Goal: Communication & Community: Answer question/provide support

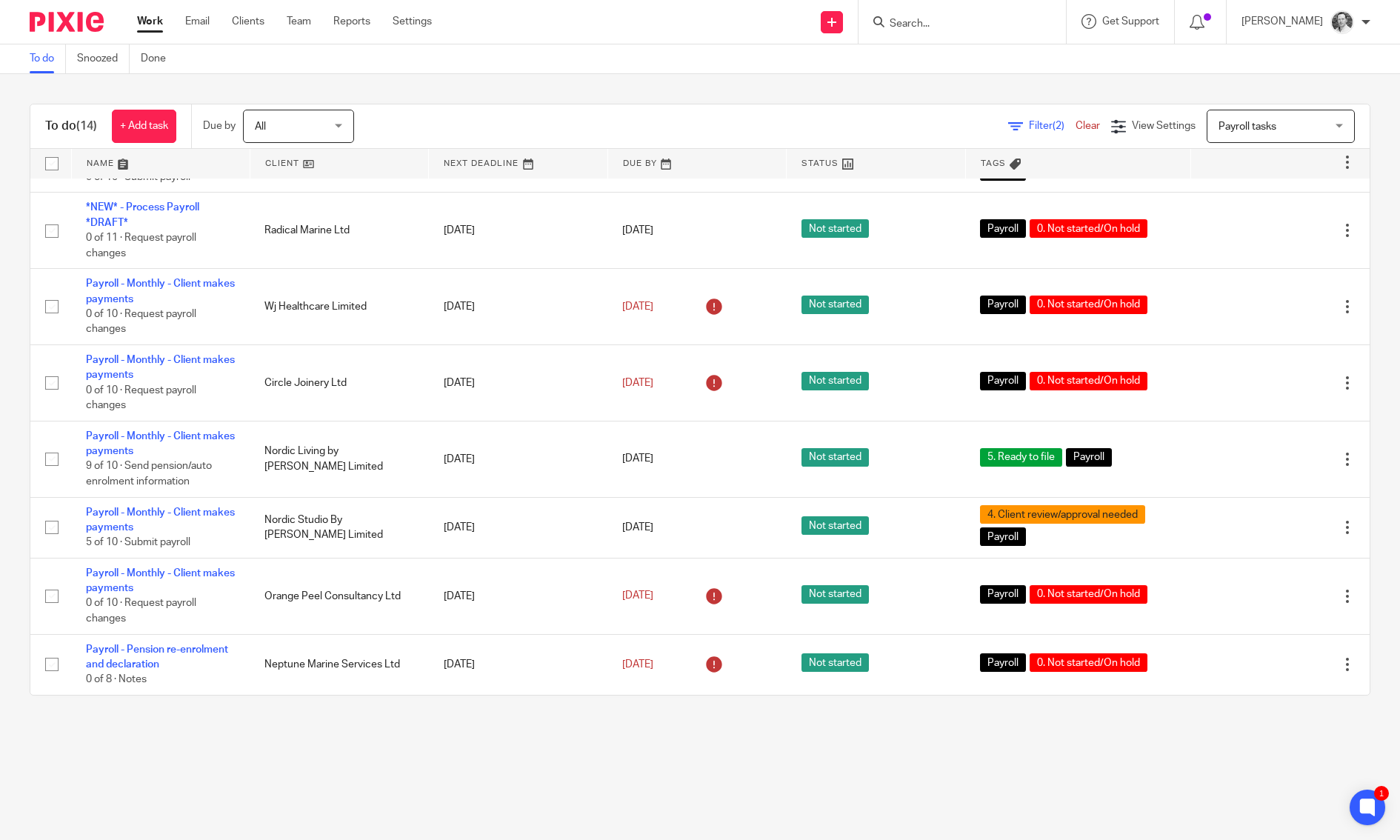
scroll to position [441, 0]
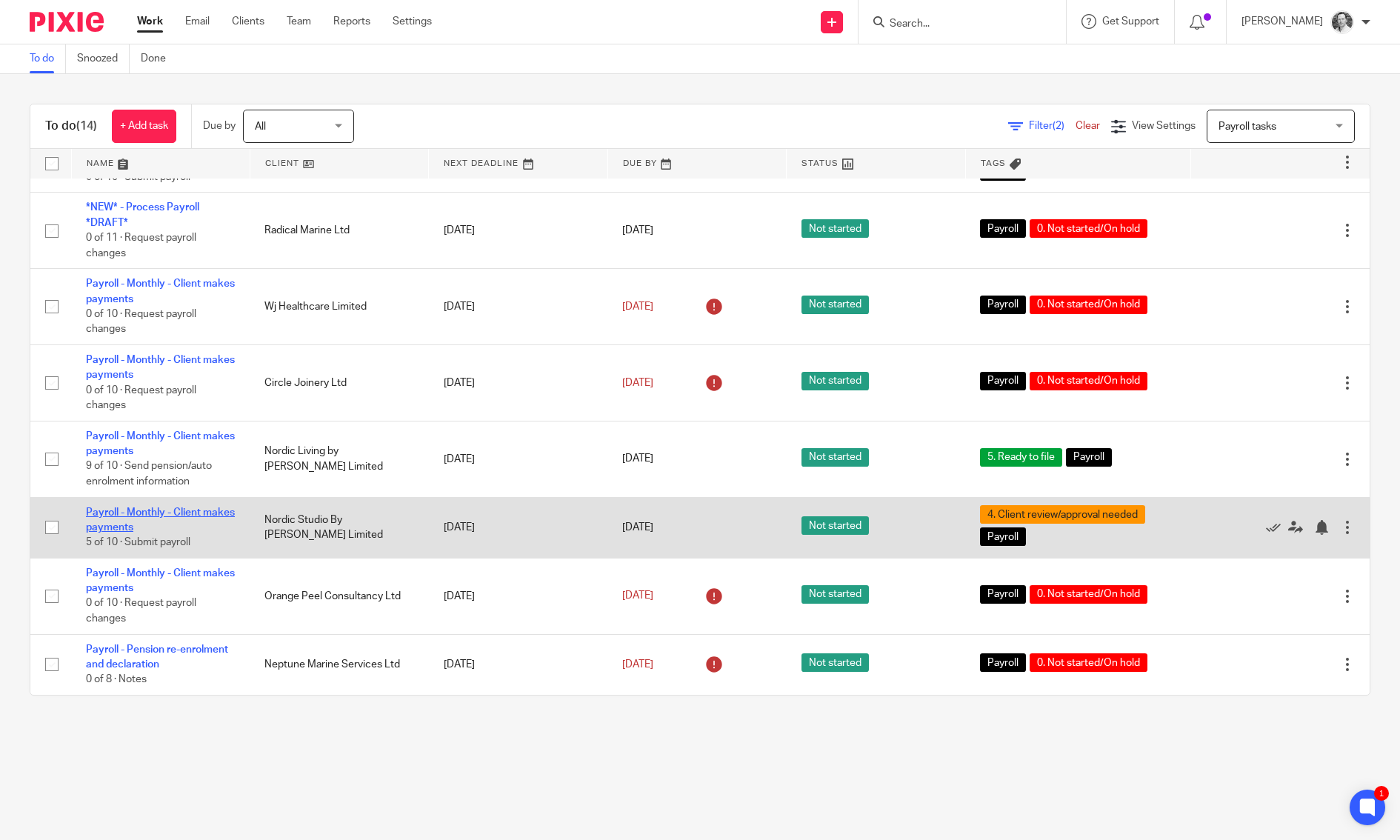
click at [171, 513] on link "Payroll - Monthly - Client makes payments" at bounding box center [160, 520] width 149 height 26
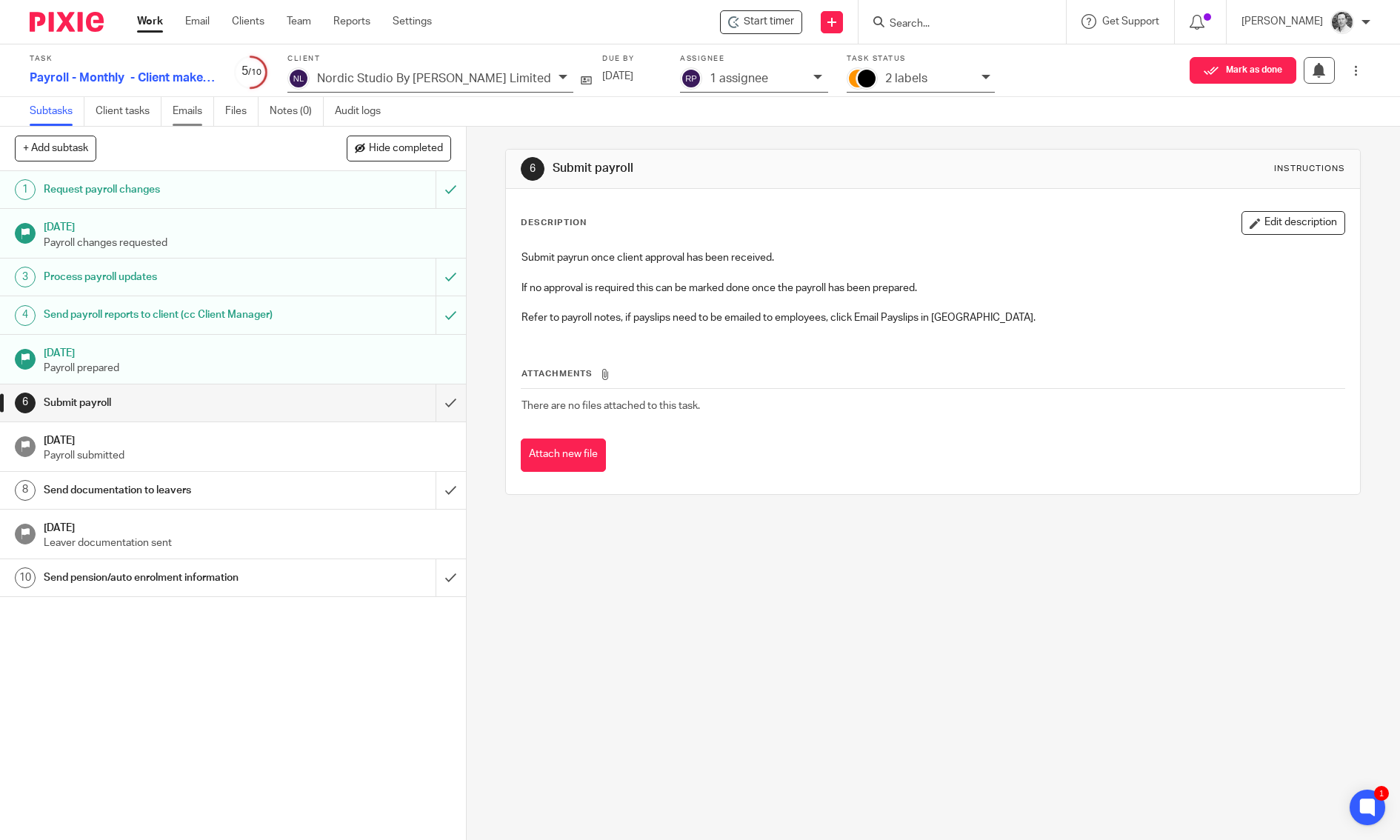
click at [186, 110] on link "Emails" at bounding box center [193, 111] width 41 height 29
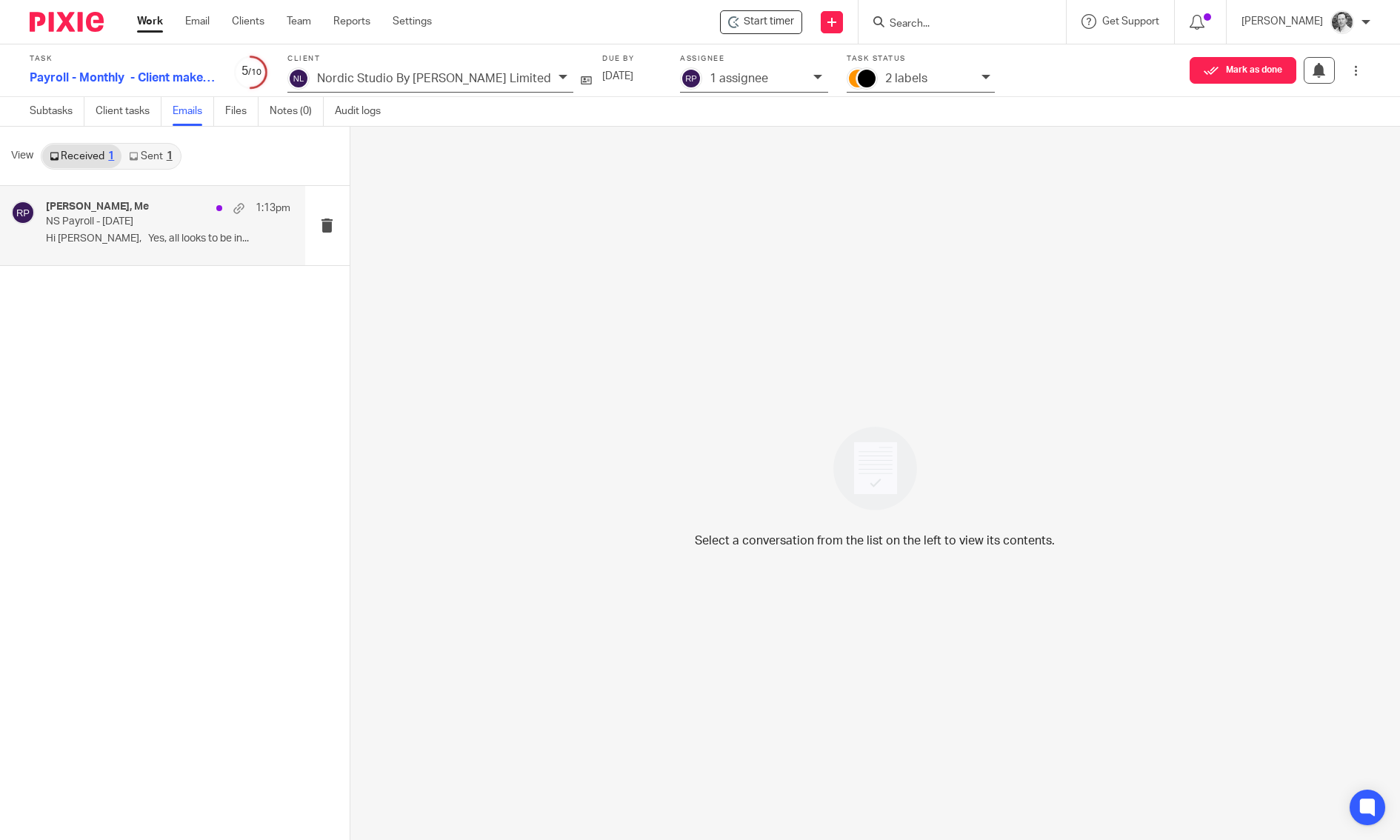
click at [146, 239] on p "Hi Rod, Yes, all looks to be in..." at bounding box center [168, 239] width 244 height 12
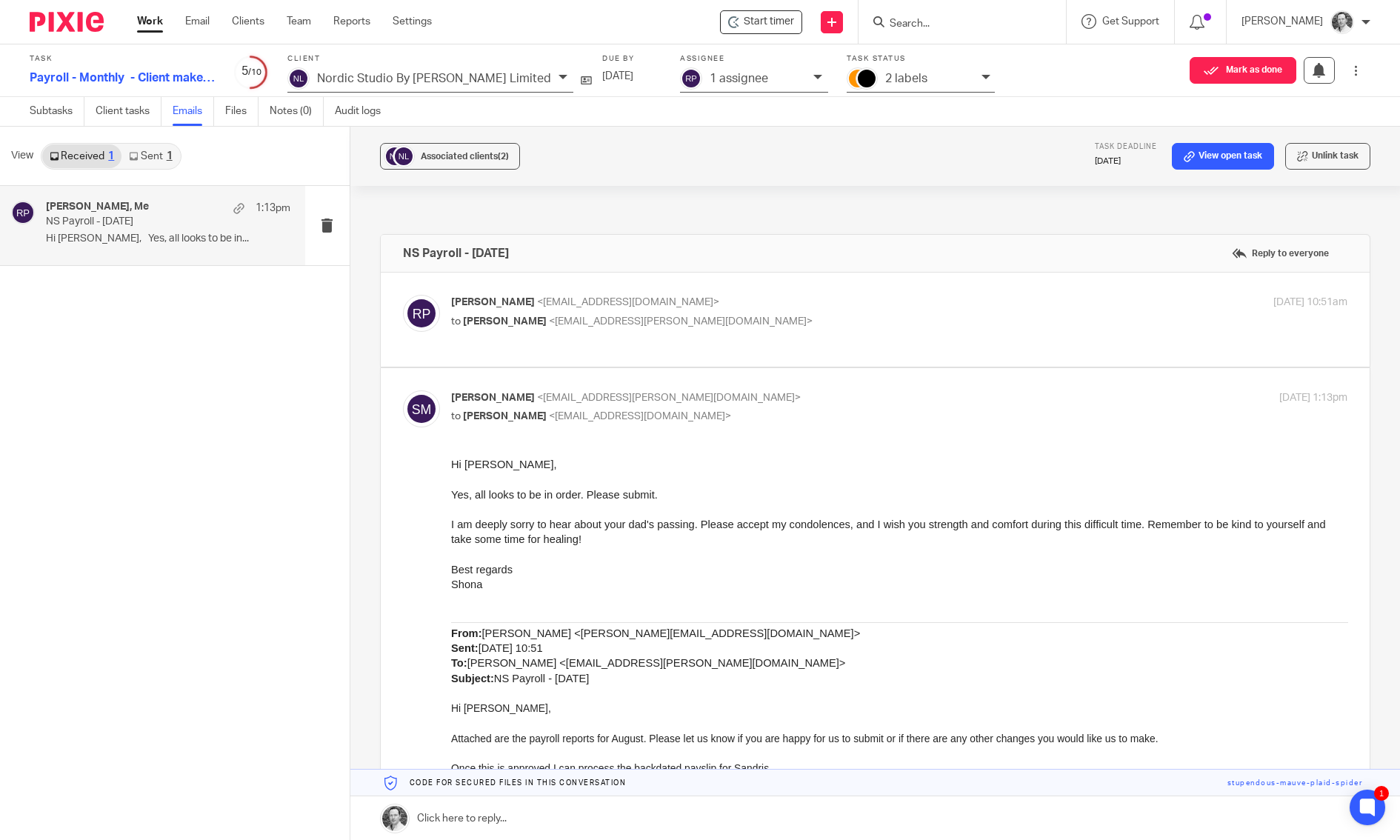
click at [432, 808] on link at bounding box center [876, 819] width 1050 height 44
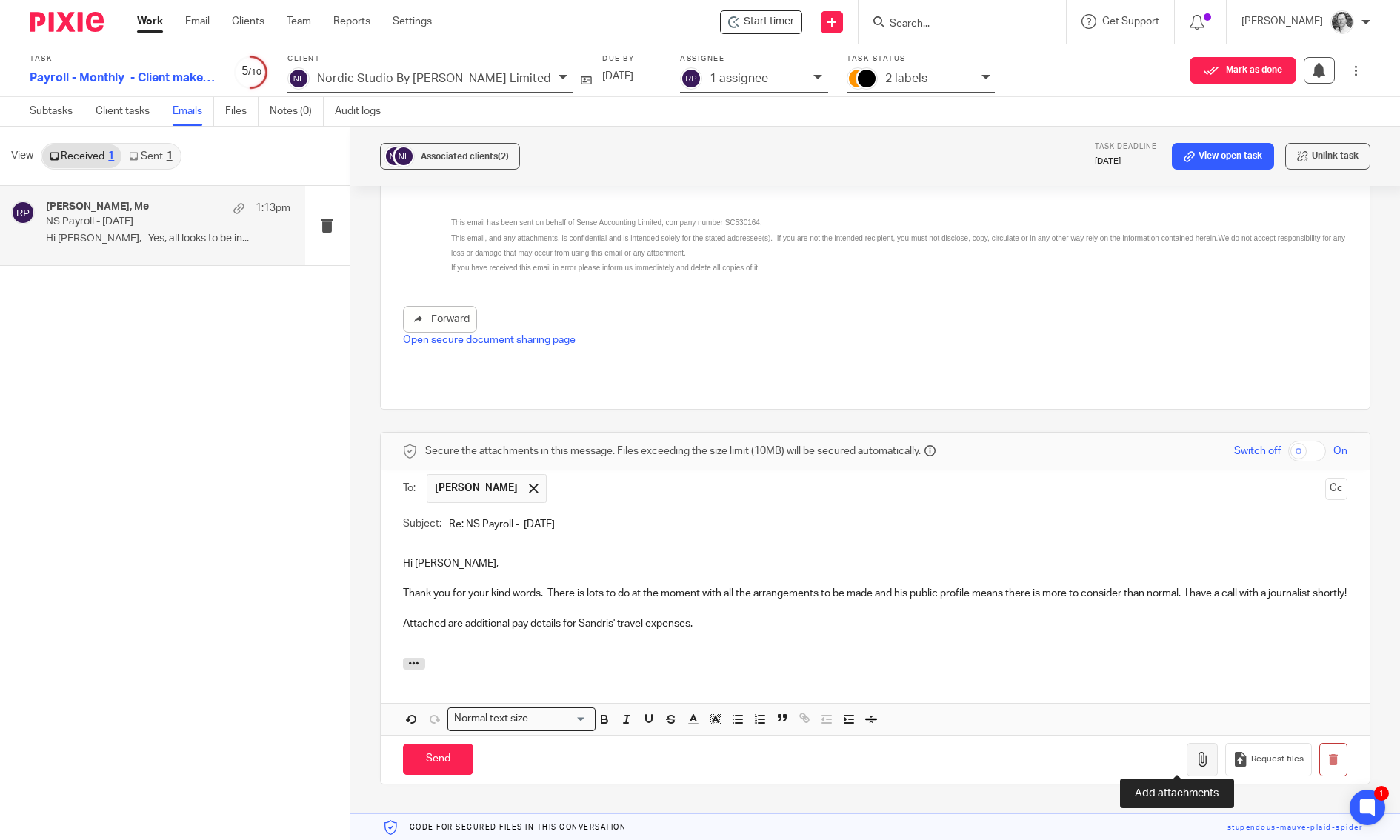
click at [1195, 760] on icon "button" at bounding box center [1202, 759] width 15 height 15
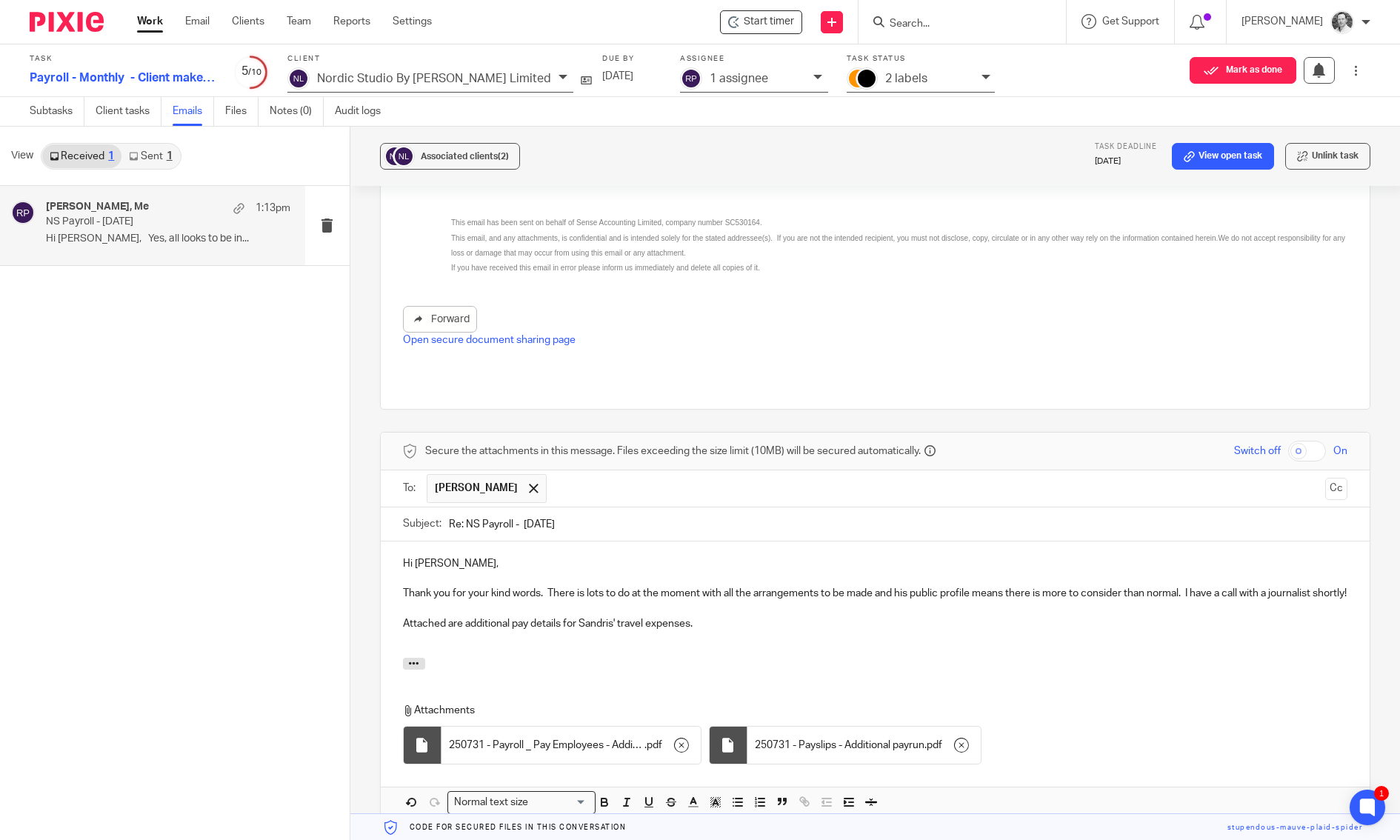
click at [1288, 441] on input "checkbox" at bounding box center [1307, 451] width 38 height 21
checkbox input "true"
click at [782, 622] on p "Attached are additional pay details for Sandris' travel expenses." at bounding box center [876, 624] width 946 height 15
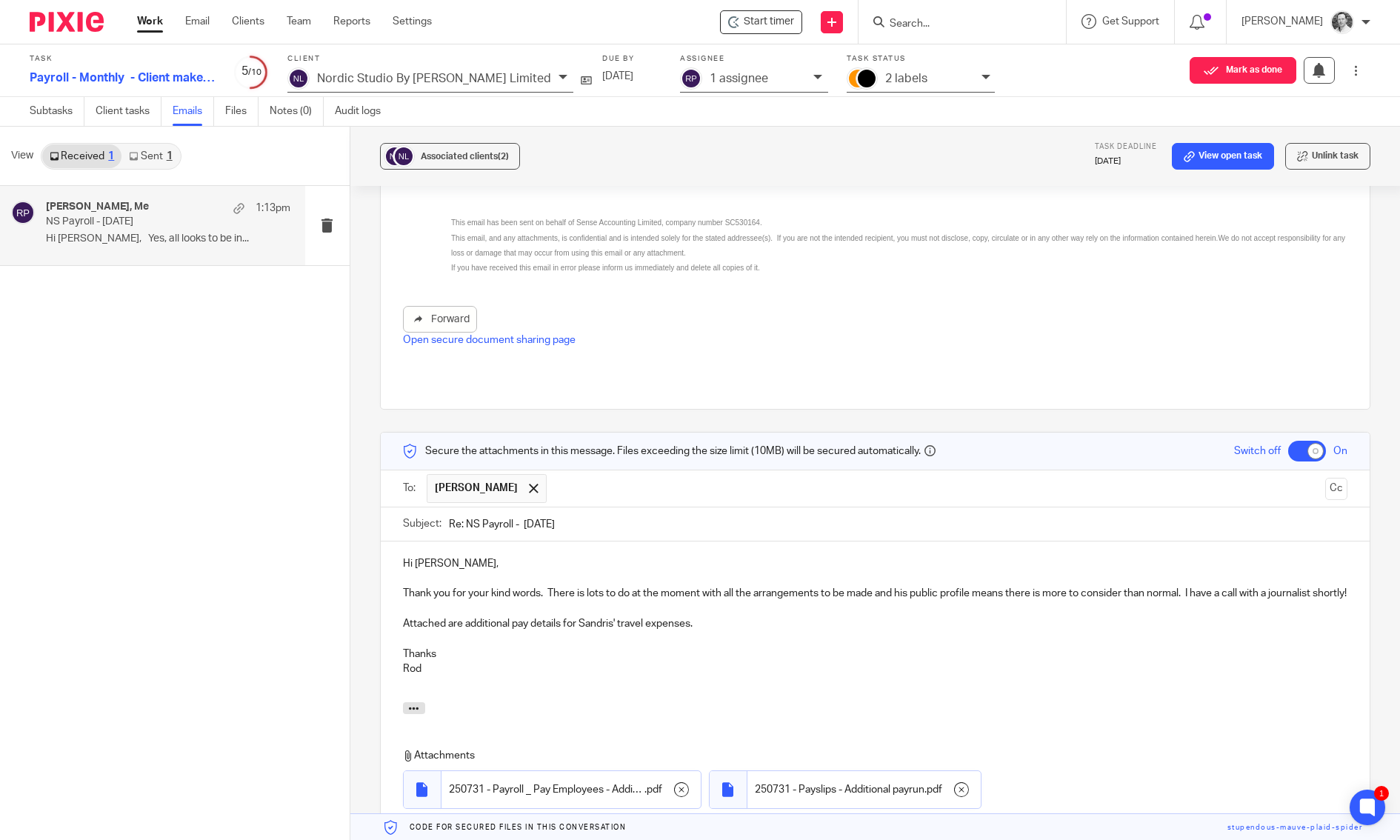
scroll to position [1181, 0]
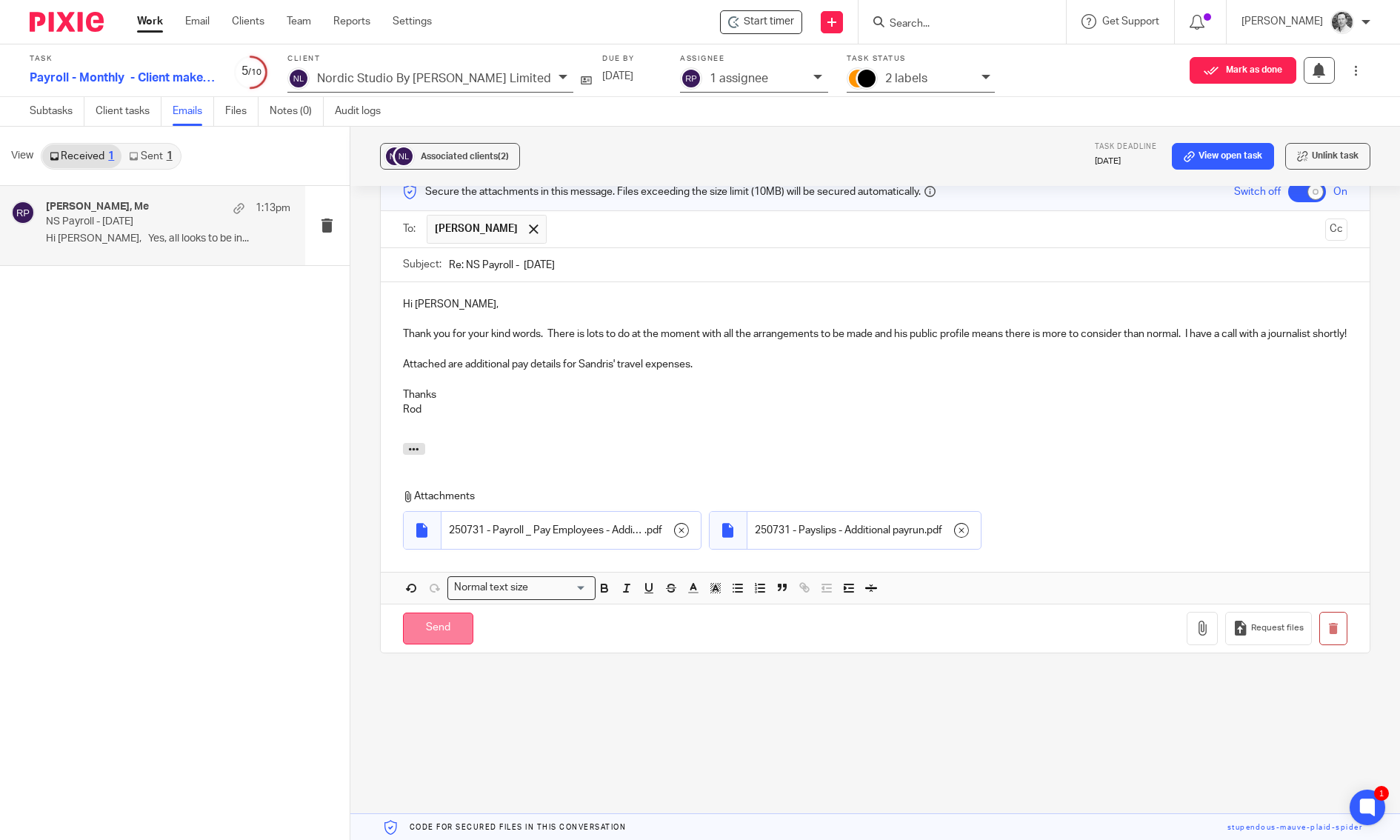
click at [409, 612] on input "Send" at bounding box center [439, 628] width 71 height 32
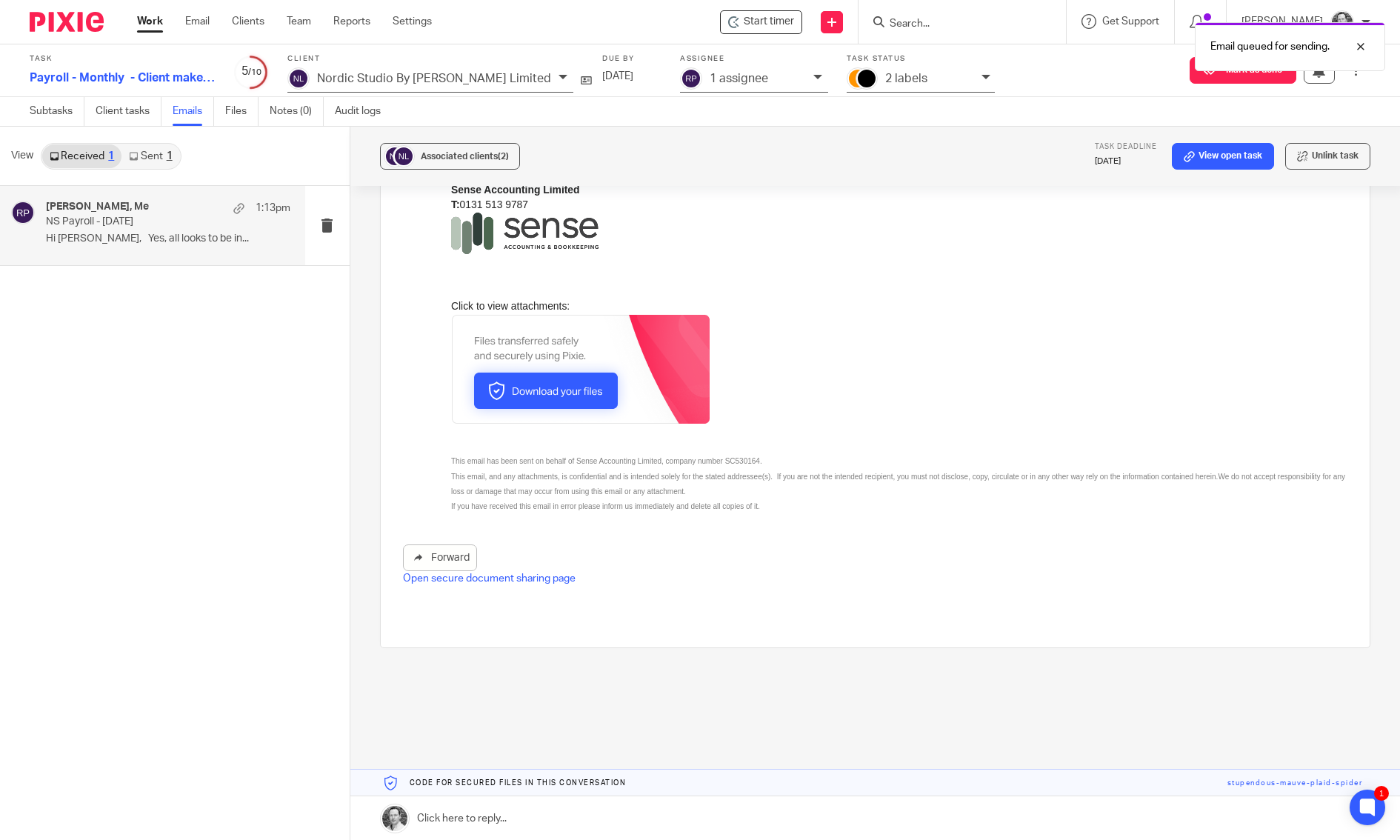
scroll to position [669, 0]
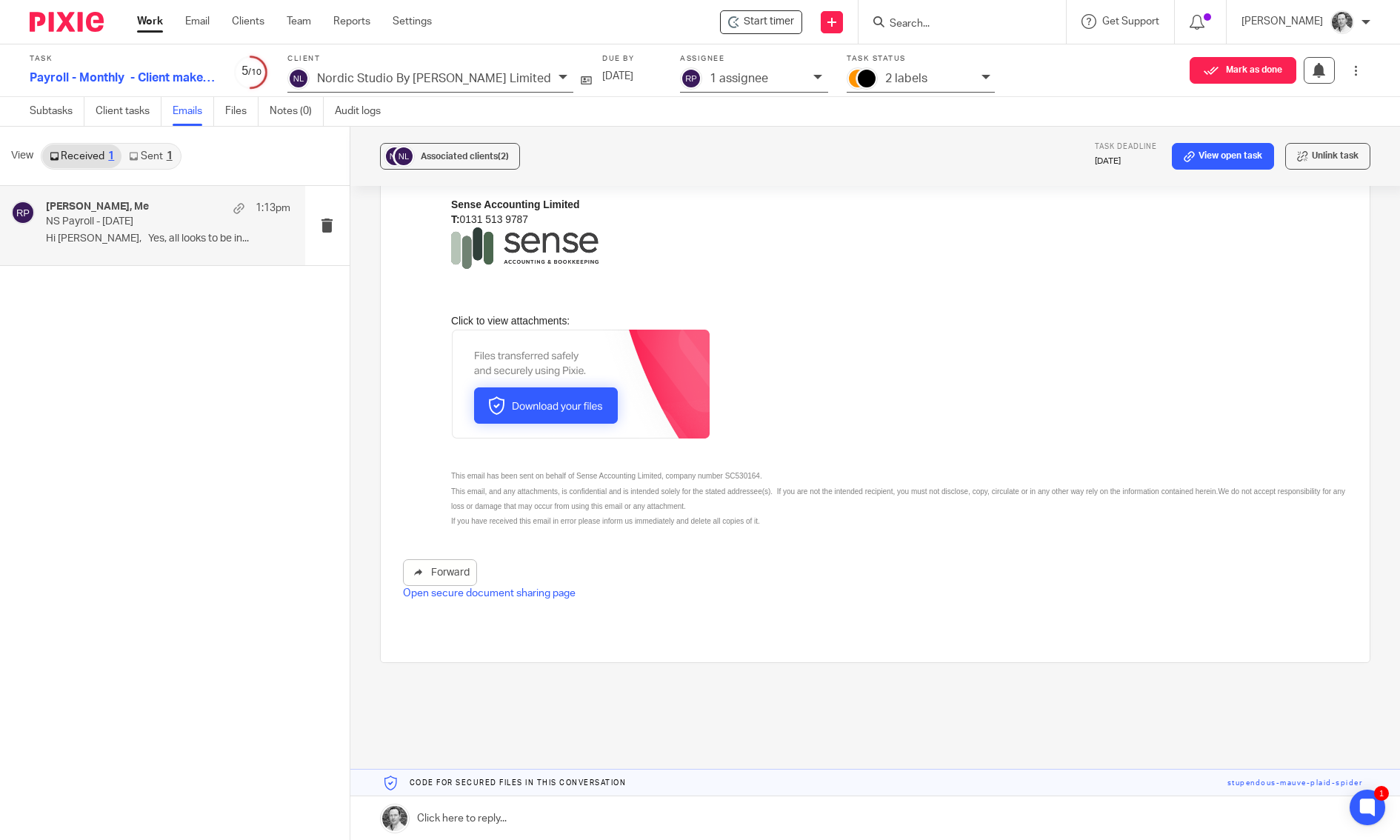
click at [886, 78] on p "2 labels" at bounding box center [906, 78] width 42 height 13
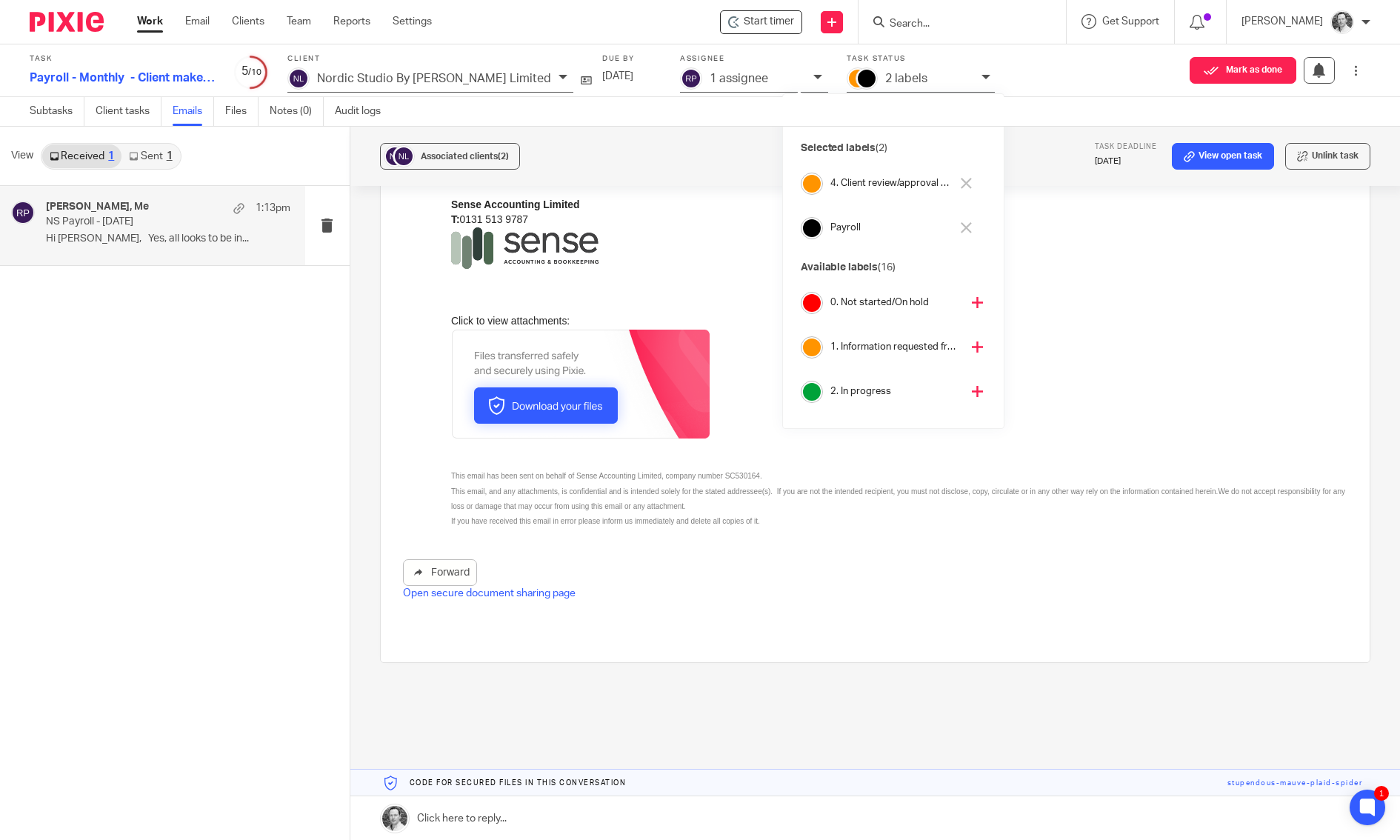
click at [869, 185] on h4 "4. Client review/approval needed" at bounding box center [891, 183] width 120 height 14
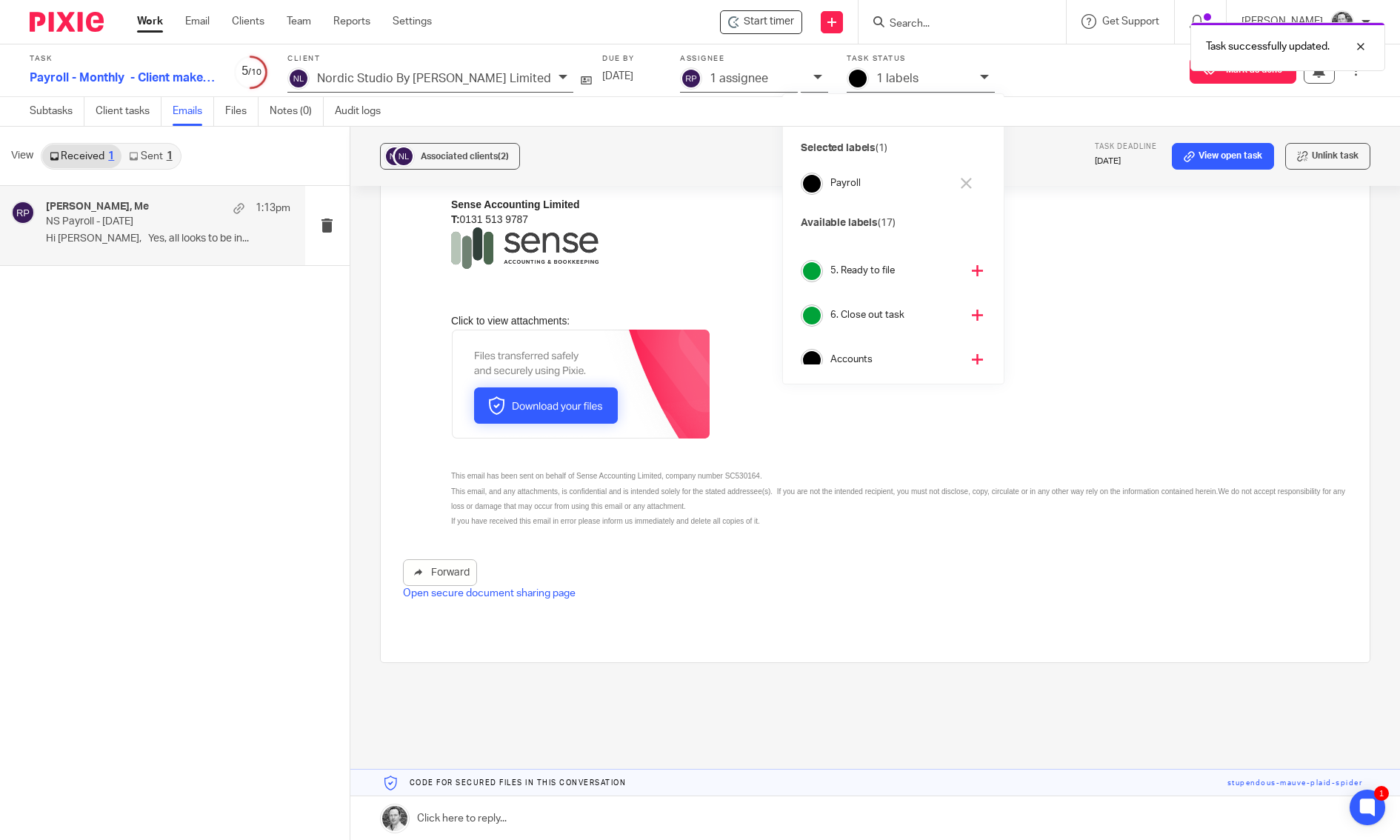
scroll to position [198, 0]
click at [867, 278] on h4 "5. Ready to file" at bounding box center [895, 281] width 130 height 14
click at [1339, 248] on label at bounding box center [876, 181] width 990 height 963
checkbox input "false"
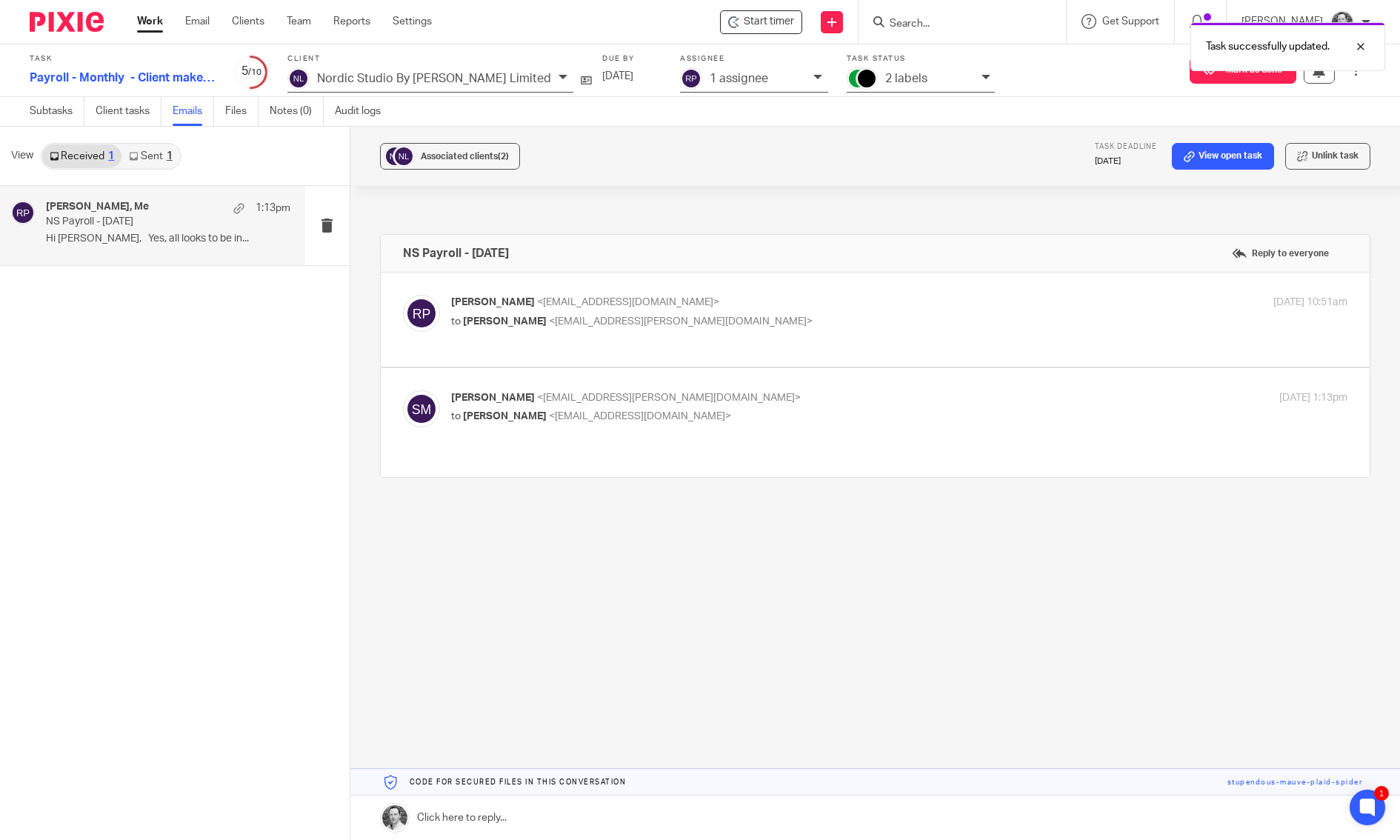
scroll to position [0, 0]
click at [76, 118] on link "Subtasks" at bounding box center [57, 111] width 55 height 29
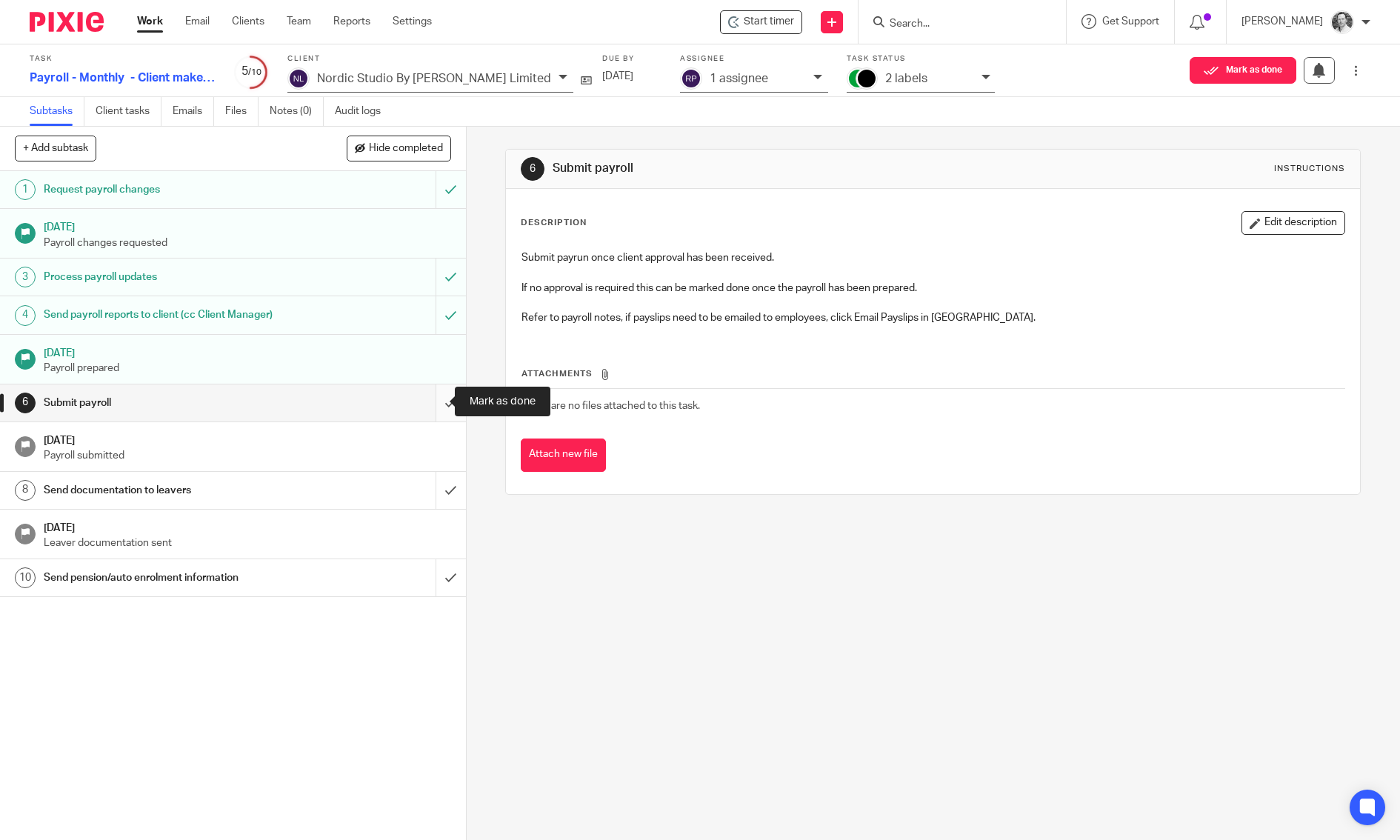
click at [437, 389] on input "submit" at bounding box center [233, 402] width 466 height 37
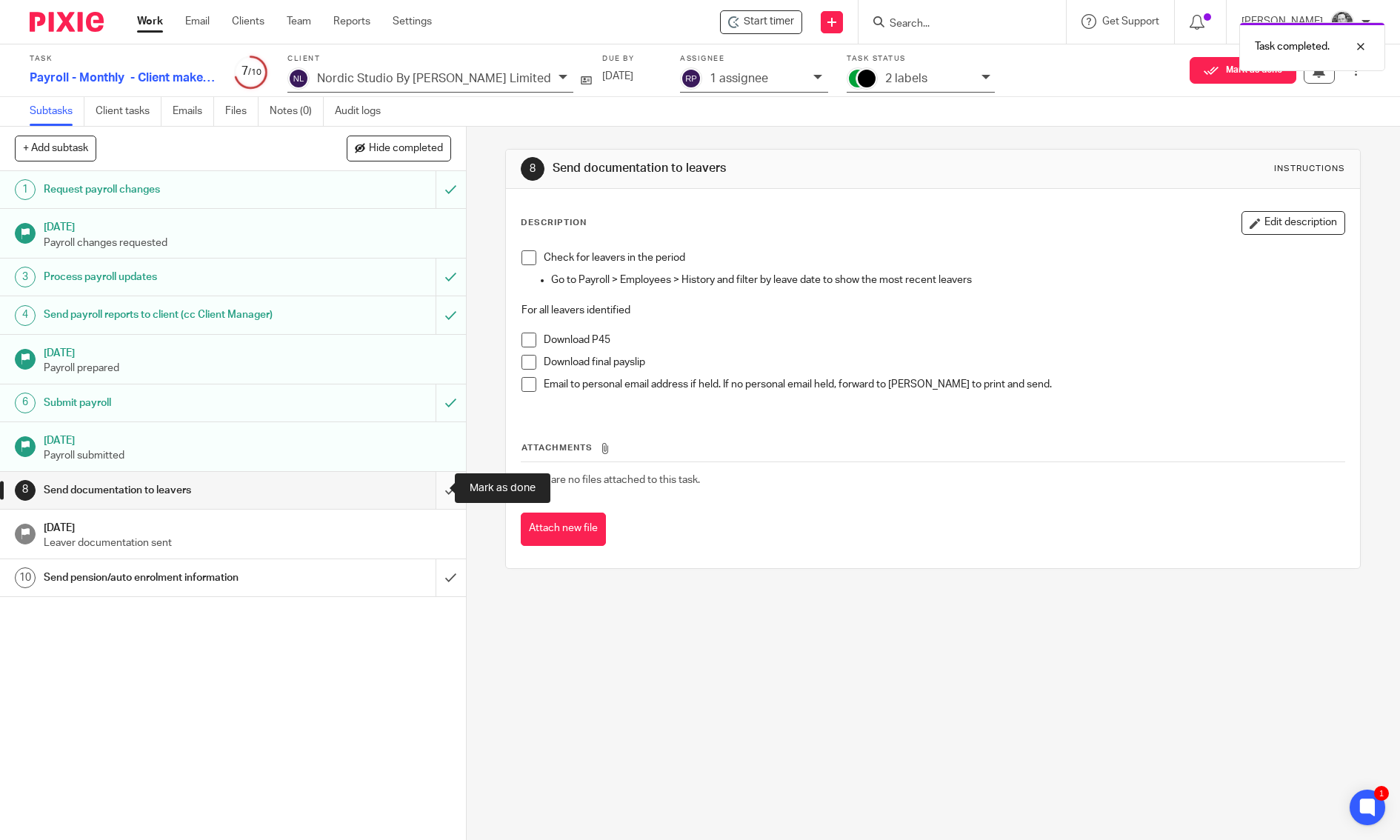
click at [426, 490] on input "submit" at bounding box center [233, 490] width 466 height 37
